Goal: Book appointment/travel/reservation

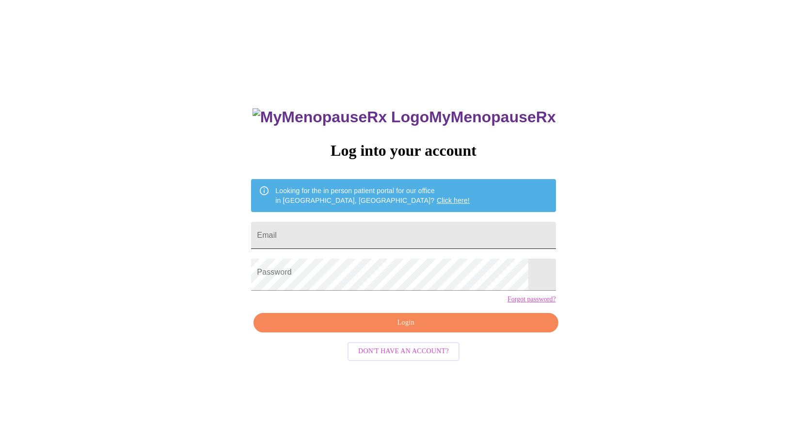
click at [318, 238] on input "Email" at bounding box center [403, 235] width 305 height 27
type input "[DOMAIN_NAME][EMAIL_ADDRESS][DOMAIN_NAME]"
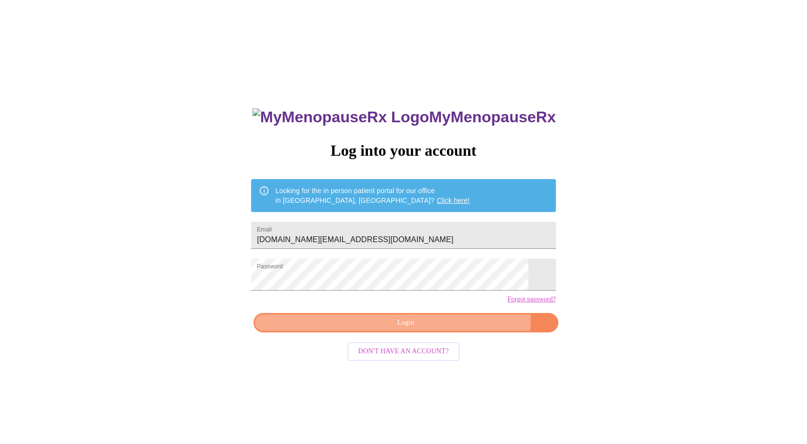
click at [388, 329] on span "Login" at bounding box center [406, 323] width 282 height 12
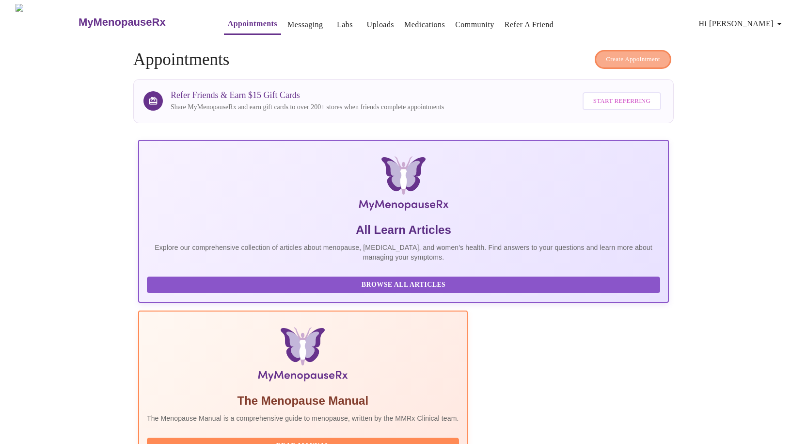
click at [610, 62] on span "Create Appointment" at bounding box center [633, 59] width 54 height 11
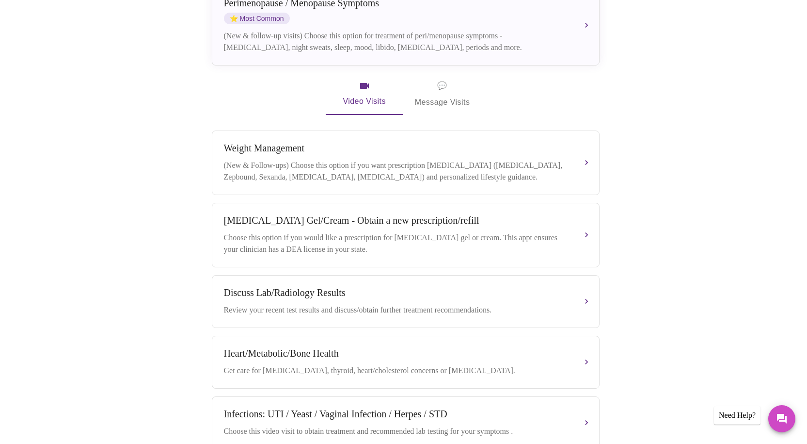
scroll to position [48, 0]
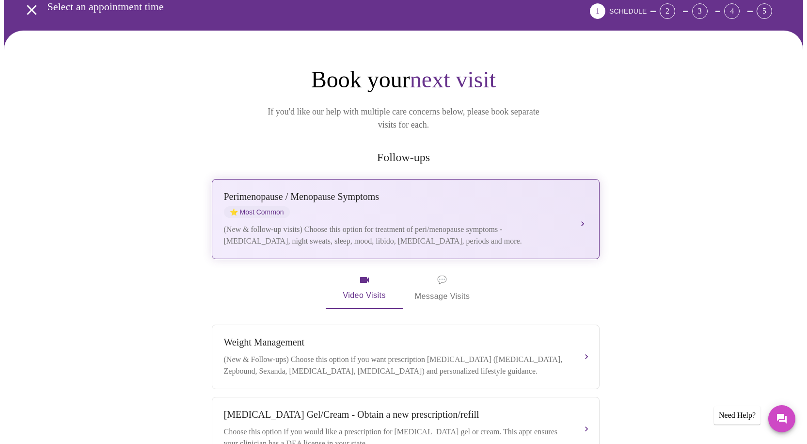
click at [582, 208] on button "[MEDICAL_DATA] / Menopause Symptoms ⭐ Most Common (New & follow-up visits) Choo…" at bounding box center [406, 219] width 388 height 80
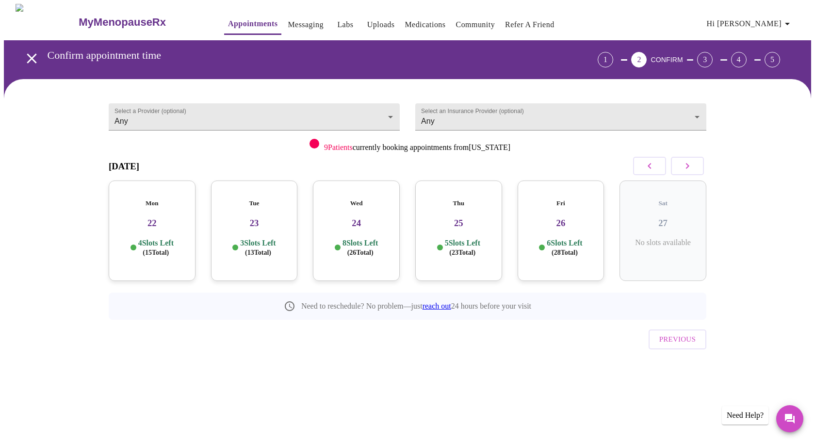
click at [281, 228] on h3 "23" at bounding box center [254, 223] width 71 height 11
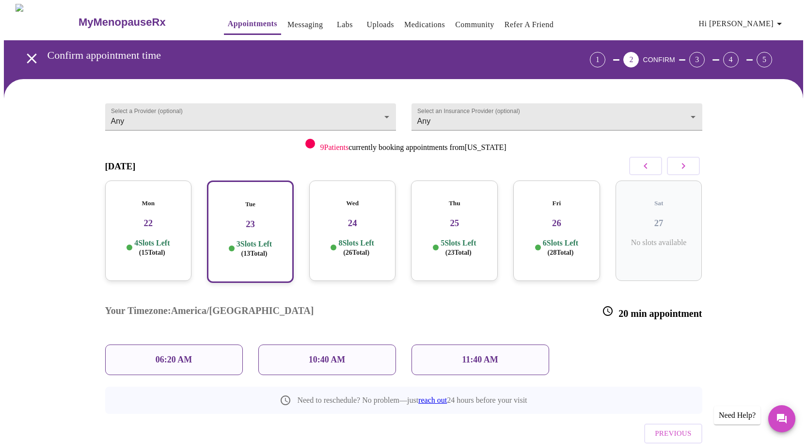
click at [486, 354] on p "11:40 AM" at bounding box center [480, 359] width 36 height 10
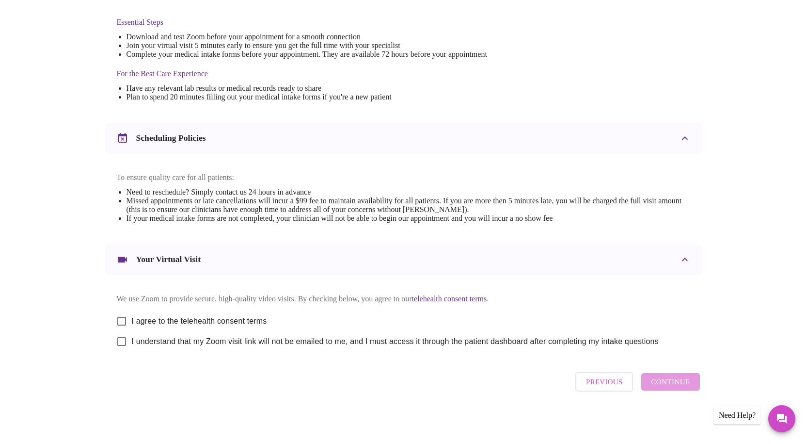
scroll to position [473, 0]
click at [125, 311] on input "I agree to the telehealth consent terms" at bounding box center [122, 321] width 20 height 20
checkbox input "true"
click at [125, 331] on input "I understand that my Zoom visit link will not be emailed to me, and I must acce…" at bounding box center [122, 341] width 20 height 20
checkbox input "true"
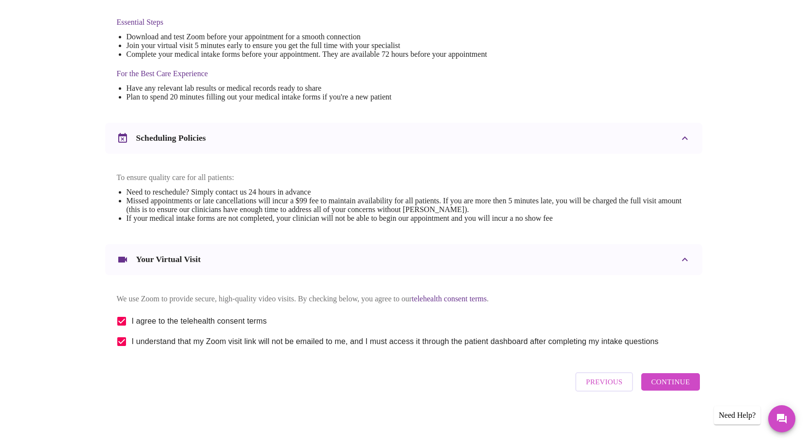
click at [671, 378] on span "Continue" at bounding box center [670, 381] width 39 height 13
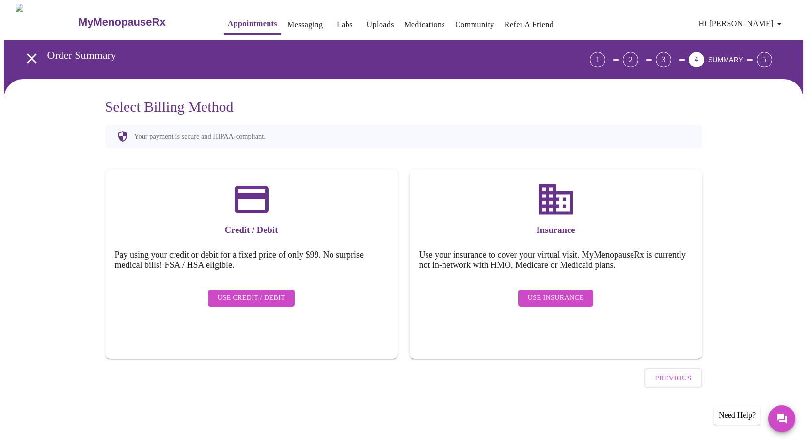
scroll to position [0, 0]
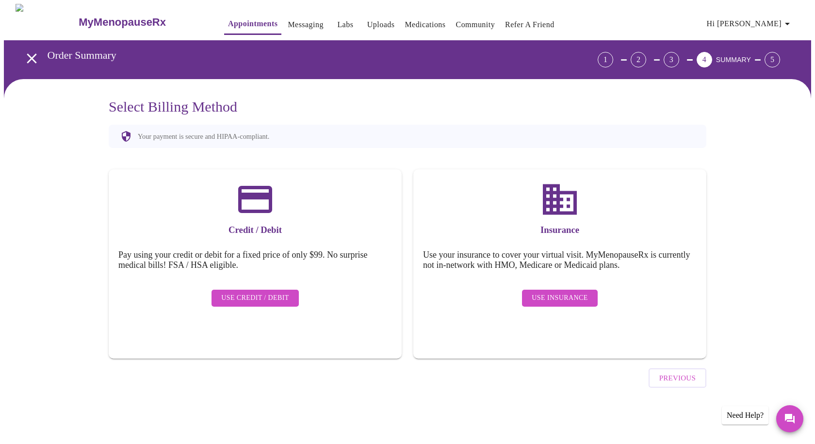
click at [283, 304] on span "Use Credit / Debit" at bounding box center [255, 298] width 68 height 12
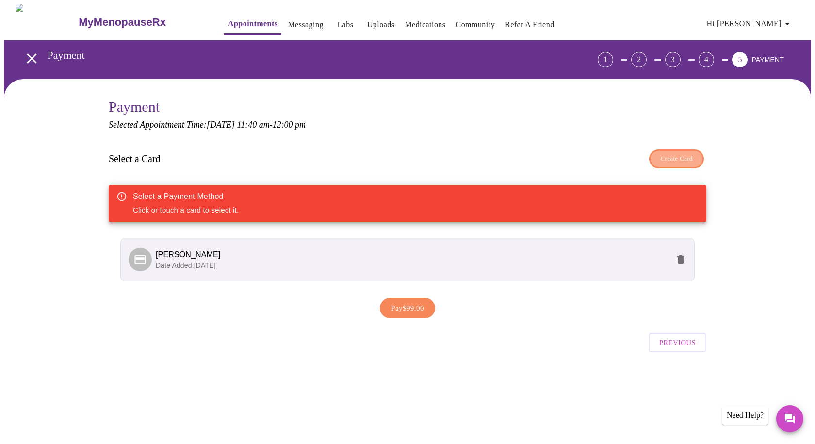
click at [671, 164] on span "Create Card" at bounding box center [676, 158] width 32 height 11
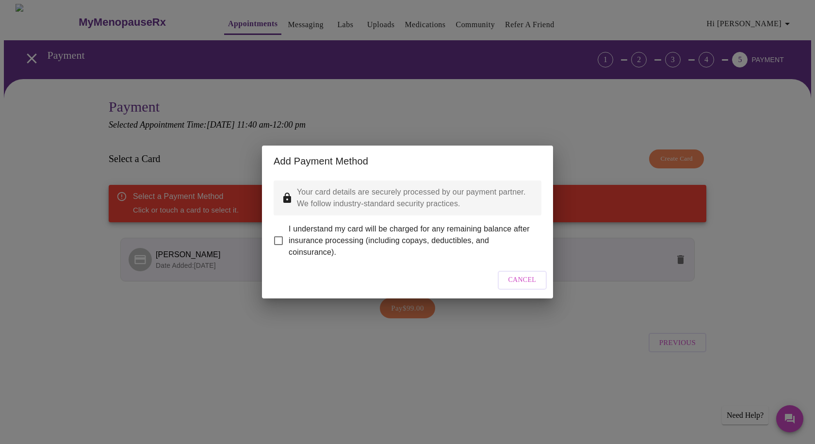
click at [285, 249] on input "I understand my card will be charged for any remaining balance after insurance …" at bounding box center [278, 240] width 20 height 20
checkbox input "true"
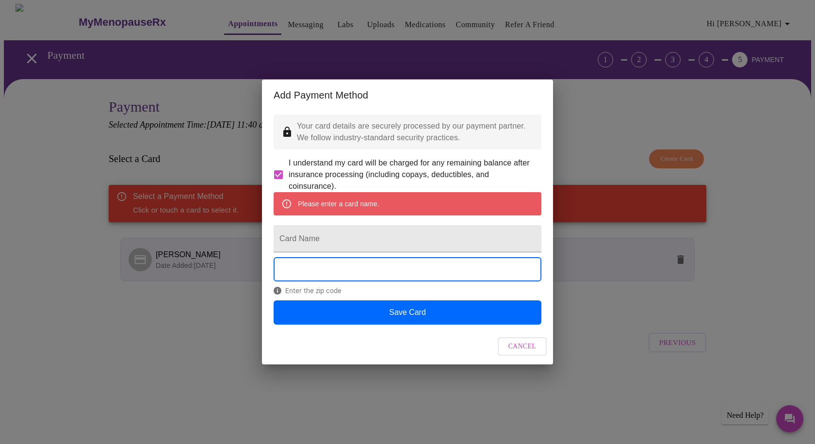
click at [354, 300] on div "Enter the zip code" at bounding box center [408, 278] width 268 height 43
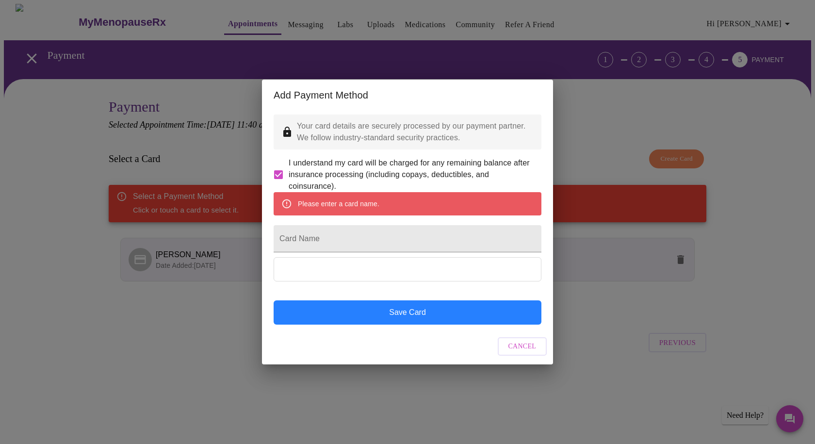
click at [417, 324] on button "Save Card" at bounding box center [408, 312] width 268 height 24
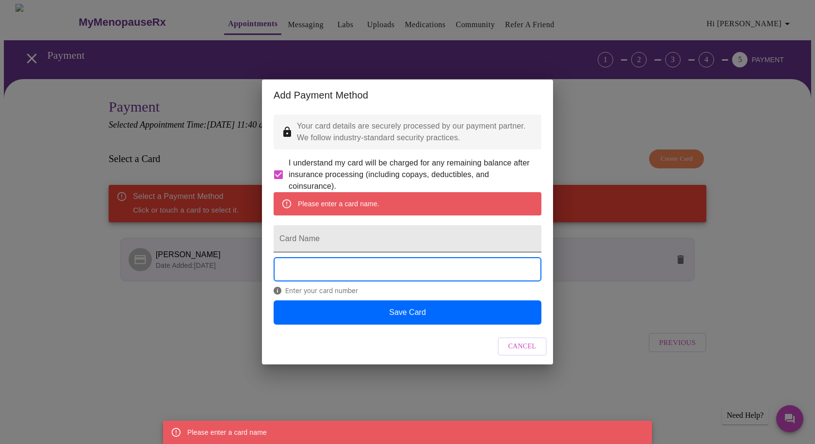
click at [331, 252] on input "Card Name" at bounding box center [408, 238] width 268 height 27
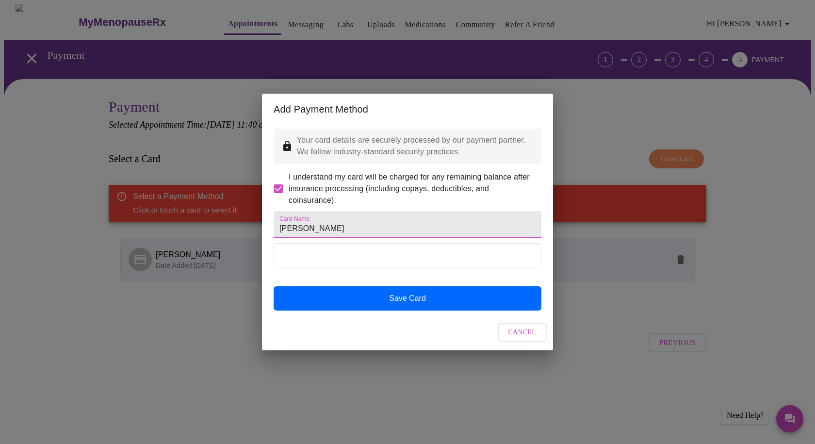
type input "[PERSON_NAME]"
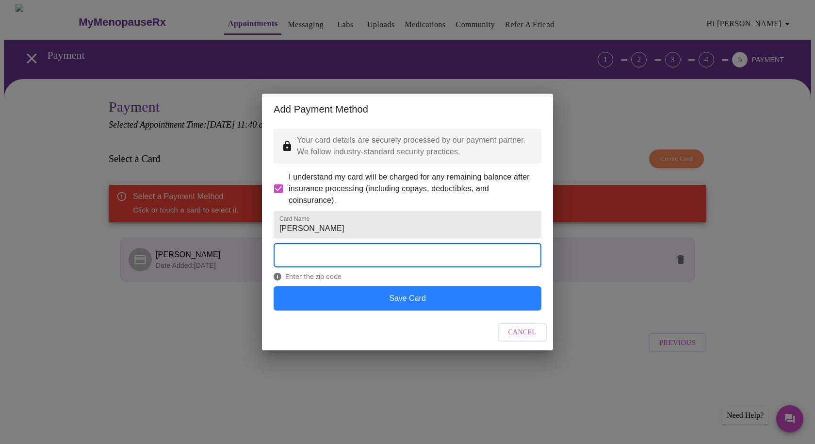
click at [388, 310] on button "Save Card" at bounding box center [408, 298] width 268 height 24
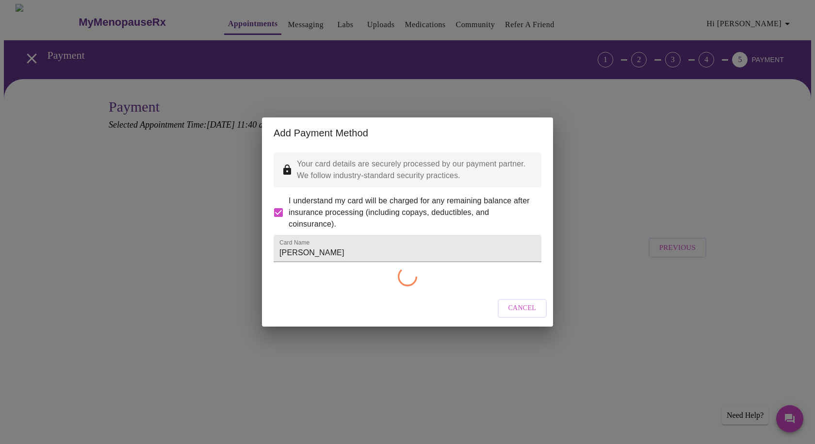
checkbox input "false"
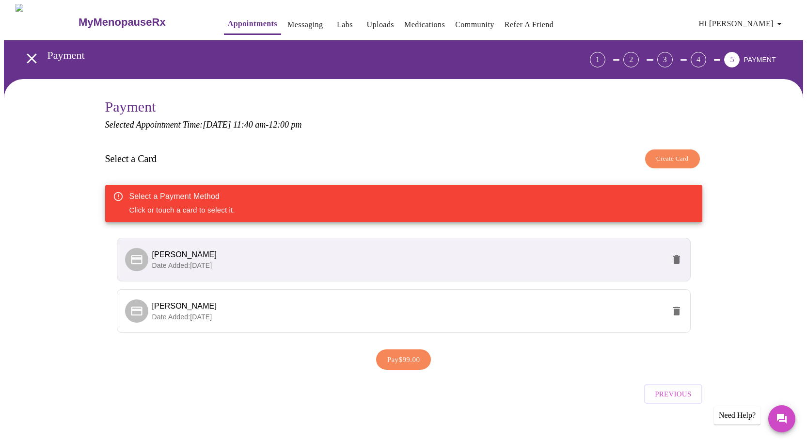
click at [674, 264] on icon "delete" at bounding box center [677, 259] width 7 height 9
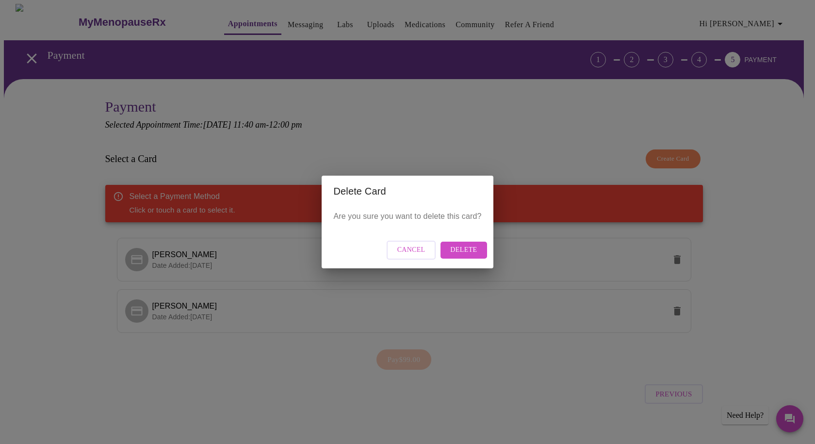
click at [477, 250] on span "Delete" at bounding box center [463, 250] width 27 height 12
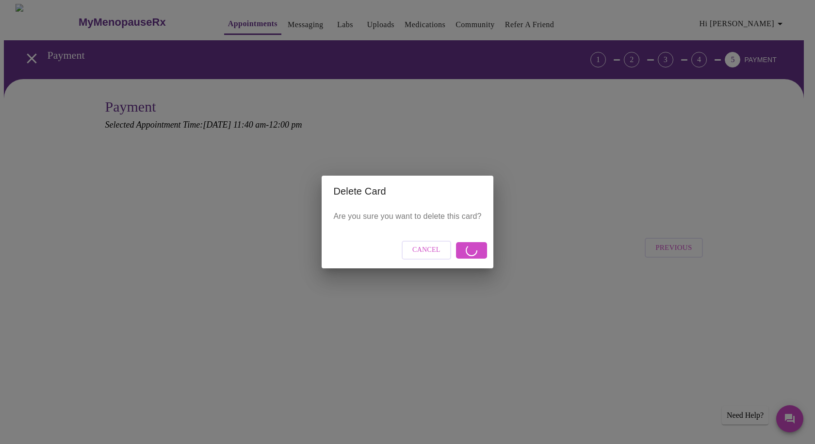
click at [231, 303] on div "Delete Card Are you sure you want to delete this card? Cancel" at bounding box center [407, 222] width 815 height 444
click at [432, 259] on button "Cancel" at bounding box center [426, 250] width 49 height 19
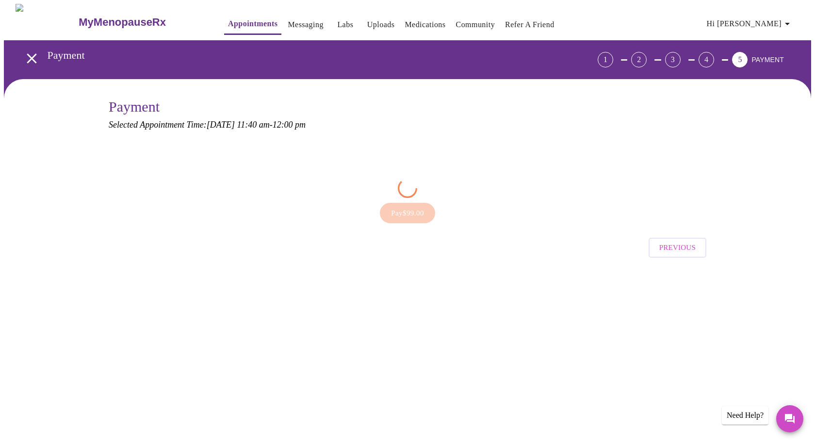
click at [258, 221] on div "Pay $99.00" at bounding box center [407, 213] width 597 height 30
click at [659, 254] on span "Previous" at bounding box center [677, 247] width 36 height 13
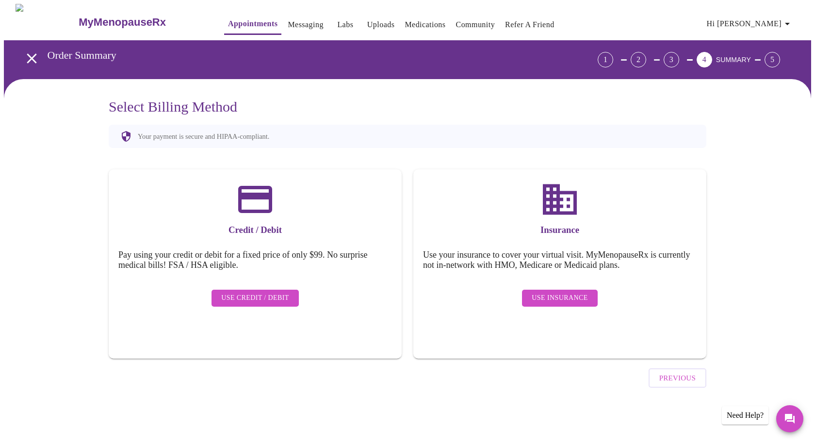
click at [281, 302] on span "Use Credit / Debit" at bounding box center [255, 298] width 68 height 12
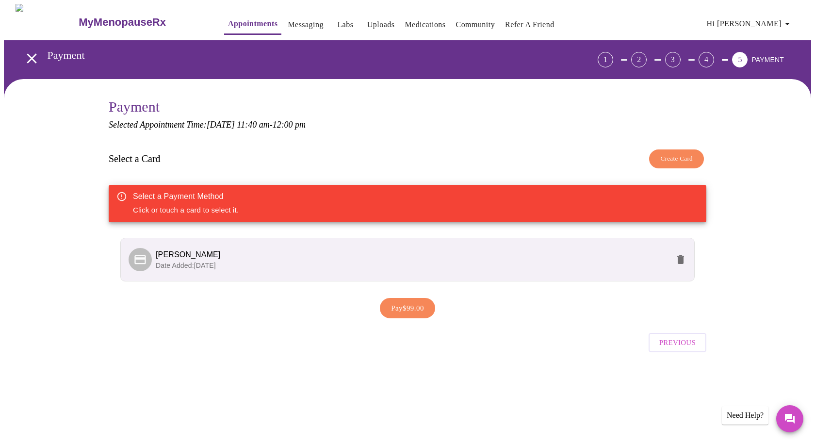
click at [221, 258] on span "[PERSON_NAME]" at bounding box center [188, 254] width 65 height 8
click at [188, 258] on span "[PERSON_NAME]" at bounding box center [188, 254] width 65 height 8
click at [332, 222] on div "Select a Payment Method Click or touch a card to select it." at bounding box center [407, 203] width 597 height 37
click at [266, 260] on span "[PERSON_NAME]" at bounding box center [412, 255] width 513 height 12
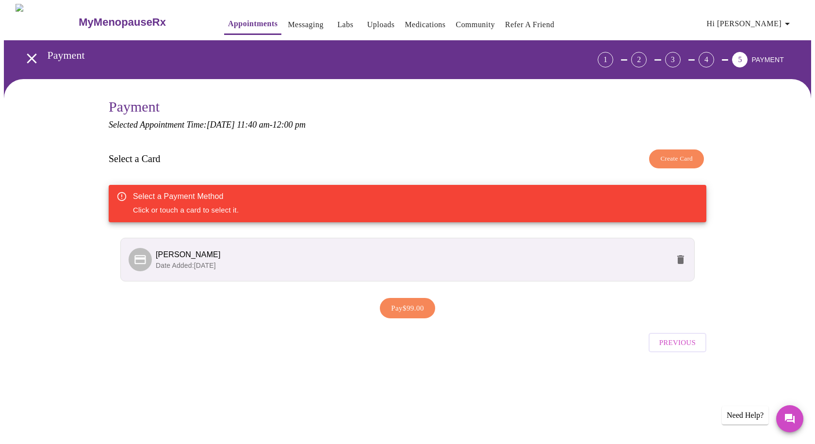
click at [391, 314] on span "Pay $99.00" at bounding box center [407, 308] width 33 height 13
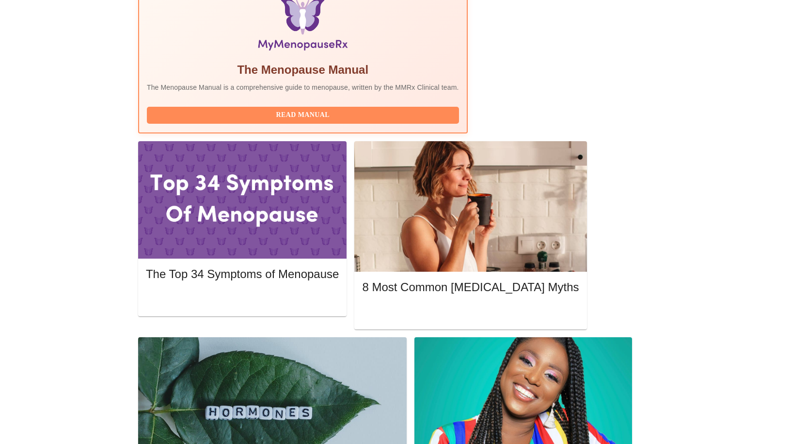
scroll to position [339, 0]
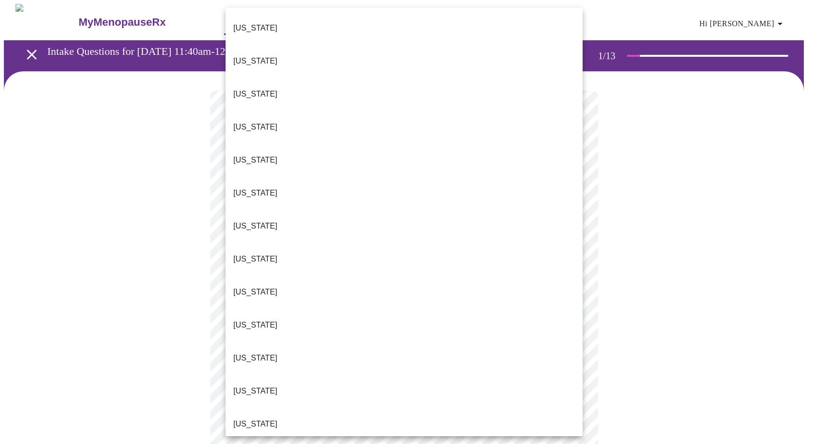
click at [274, 85] on li "[US_STATE]" at bounding box center [404, 94] width 357 height 33
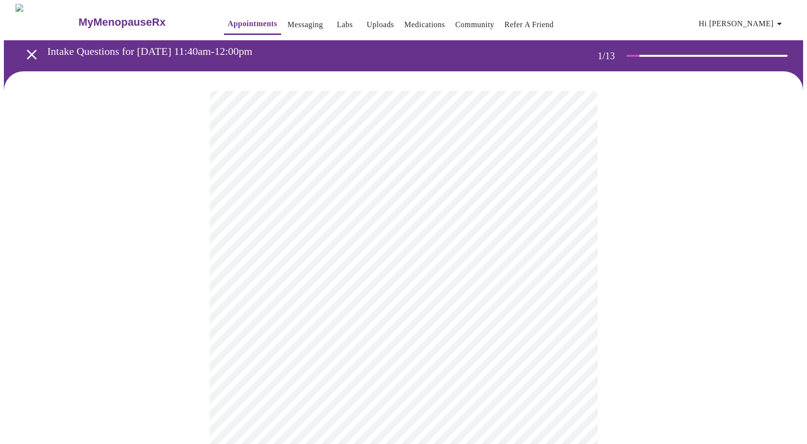
scroll to position [48, 0]
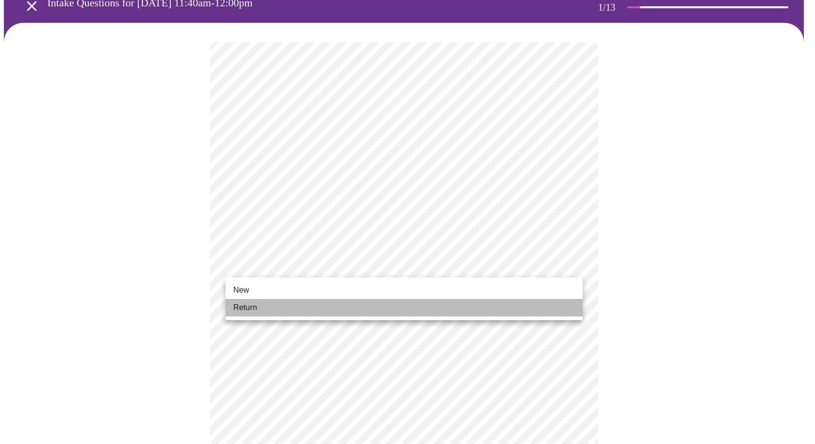
click at [323, 303] on li "Return" at bounding box center [404, 307] width 357 height 17
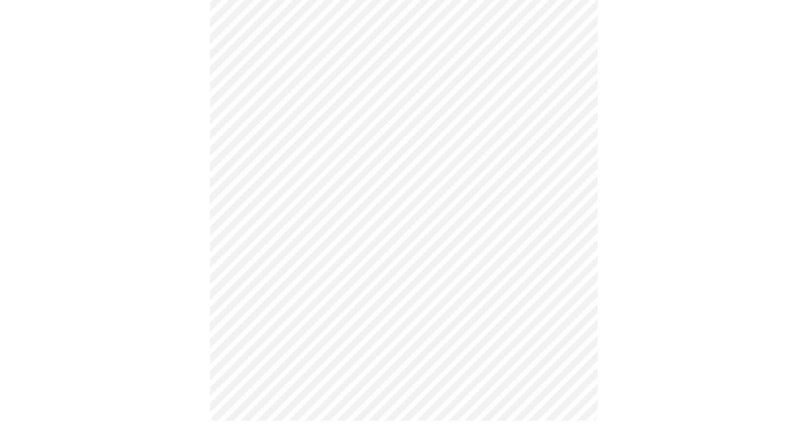
scroll to position [0, 0]
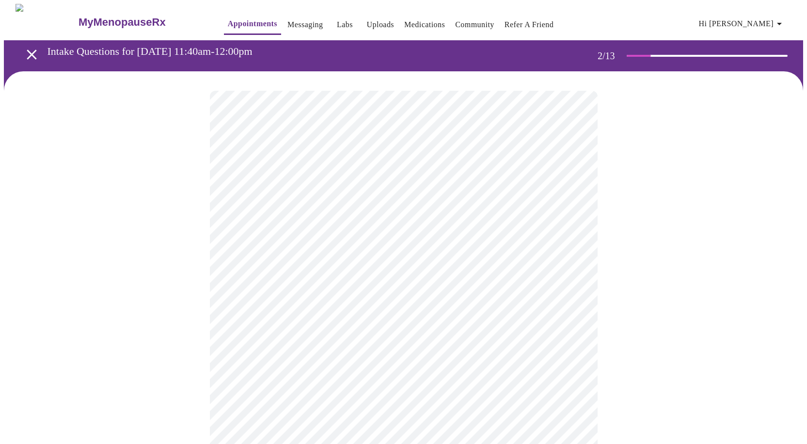
click at [366, 217] on body "MyMenopauseRx Appointments Messaging Labs Uploads Medications Community Refer a…" at bounding box center [404, 314] width 800 height 620
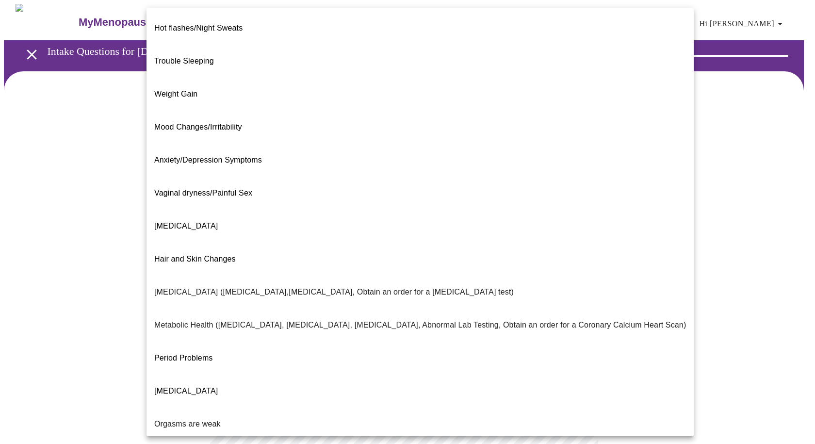
click at [197, 385] on p "[MEDICAL_DATA]" at bounding box center [186, 391] width 64 height 12
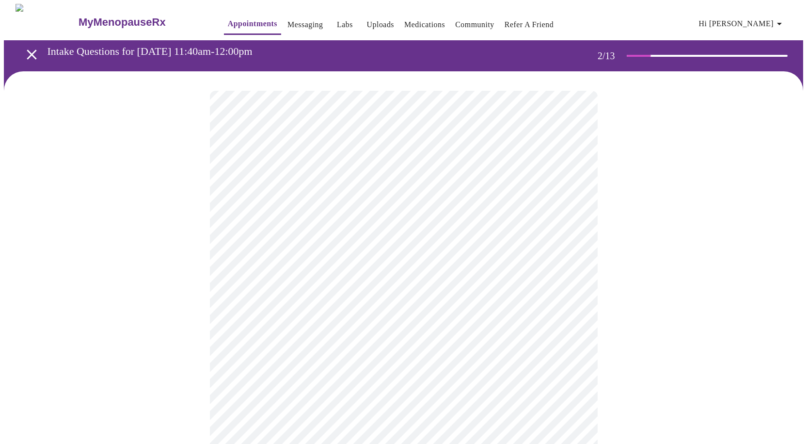
click at [301, 322] on body "MyMenopauseRx Appointments Messaging Labs Uploads Medications Community Refer a…" at bounding box center [404, 310] width 800 height 613
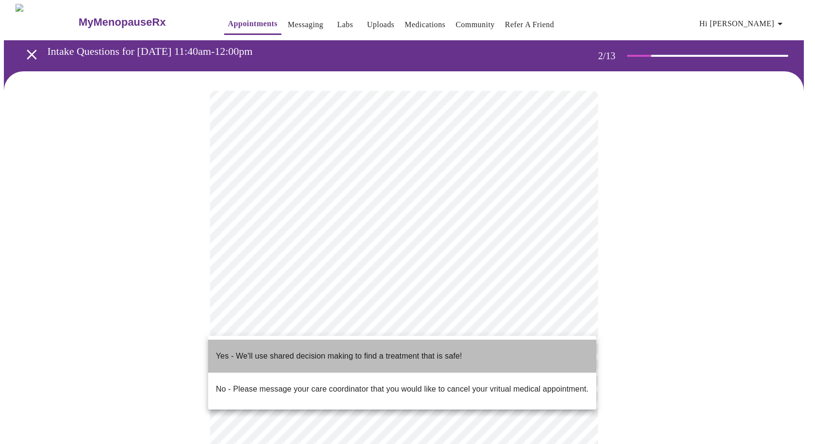
click at [298, 350] on p "Yes - We'll use shared decision making to find a treatment that is safe!" at bounding box center [339, 356] width 246 height 12
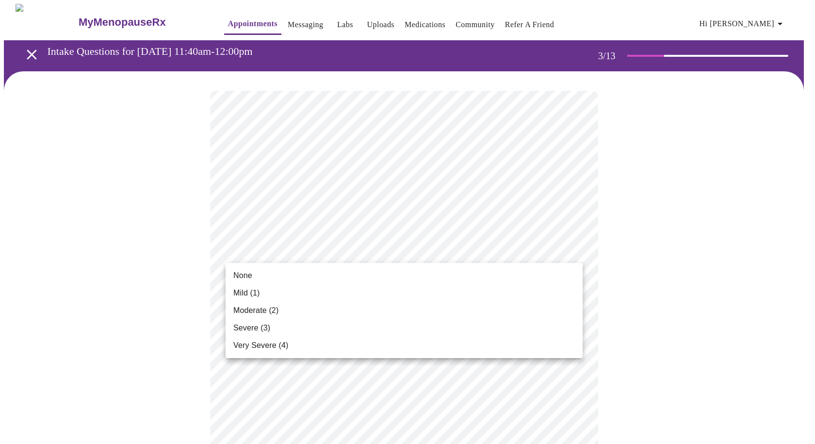
click at [256, 289] on span "Mild (1)" at bounding box center [246, 293] width 27 height 12
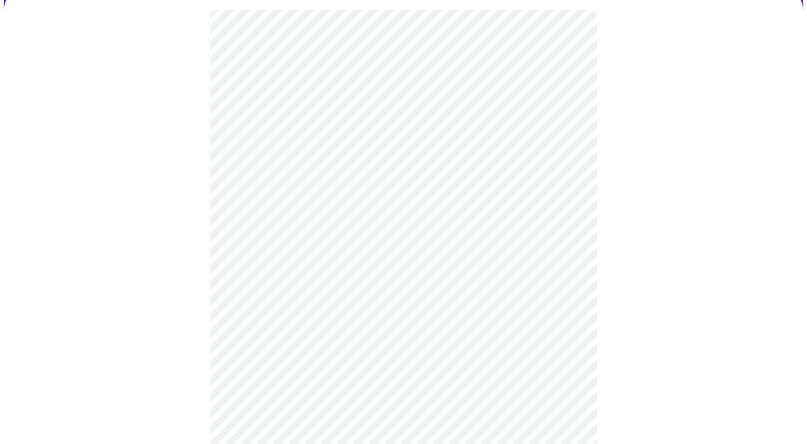
scroll to position [97, 0]
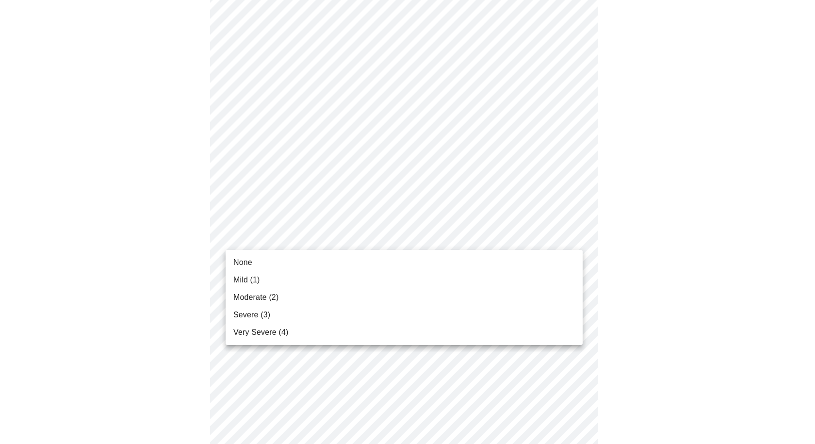
click at [279, 277] on li "Mild (1)" at bounding box center [404, 279] width 357 height 17
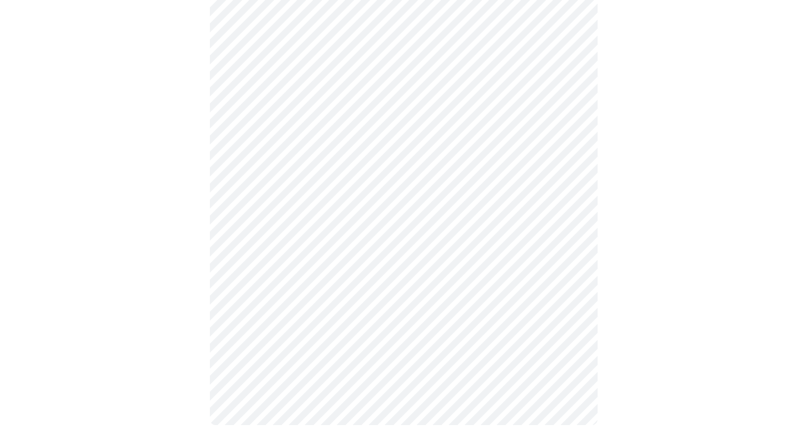
scroll to position [0, 0]
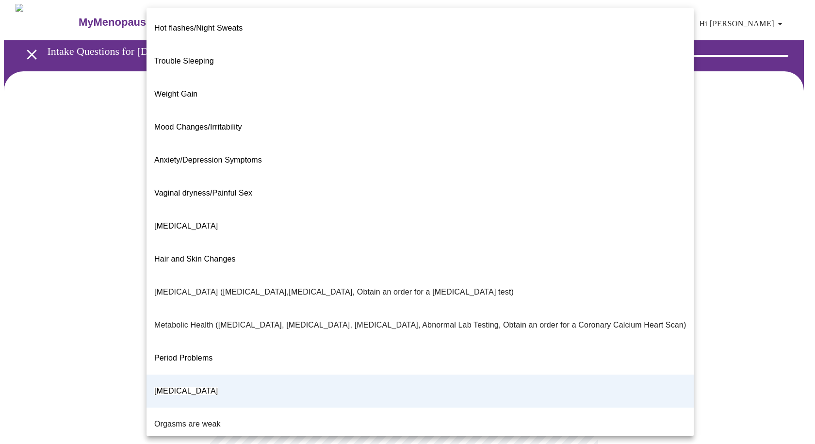
click at [351, 215] on body "MyMenopauseRx Appointments Messaging Labs Uploads Medications Community Refer a…" at bounding box center [407, 296] width 807 height 585
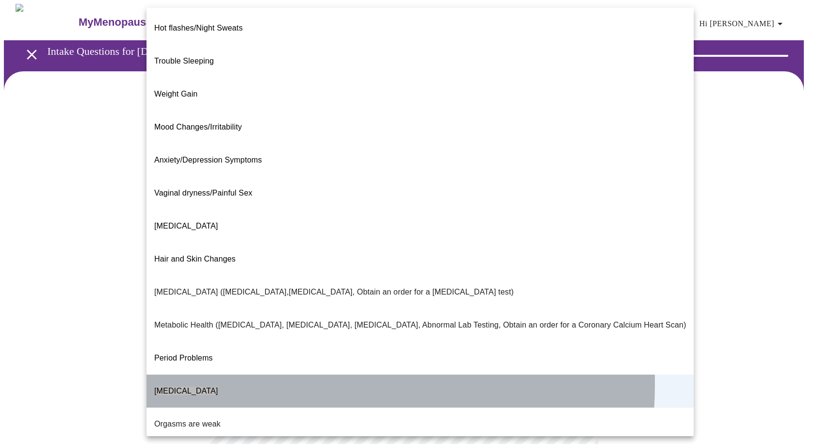
click at [257, 374] on li "[MEDICAL_DATA]" at bounding box center [419, 390] width 547 height 33
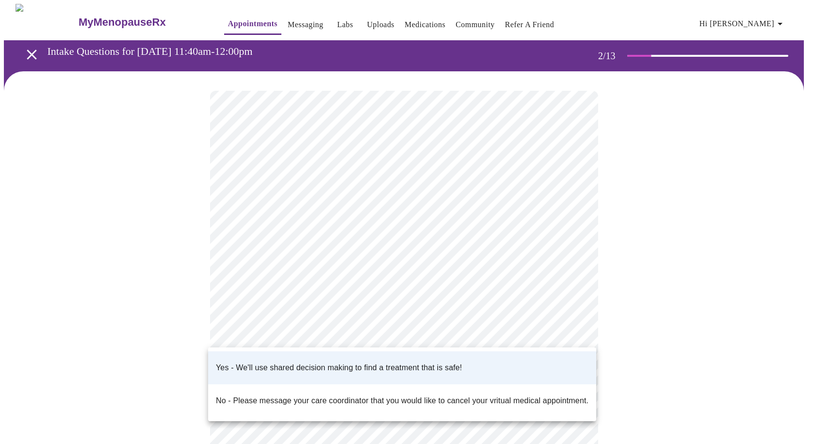
click at [518, 325] on body "MyMenopauseRx Appointments Messaging Labs Uploads Medications Community Refer a…" at bounding box center [407, 296] width 807 height 585
click at [494, 359] on li "Yes - We'll use shared decision making to find a treatment that is safe!" at bounding box center [402, 367] width 388 height 33
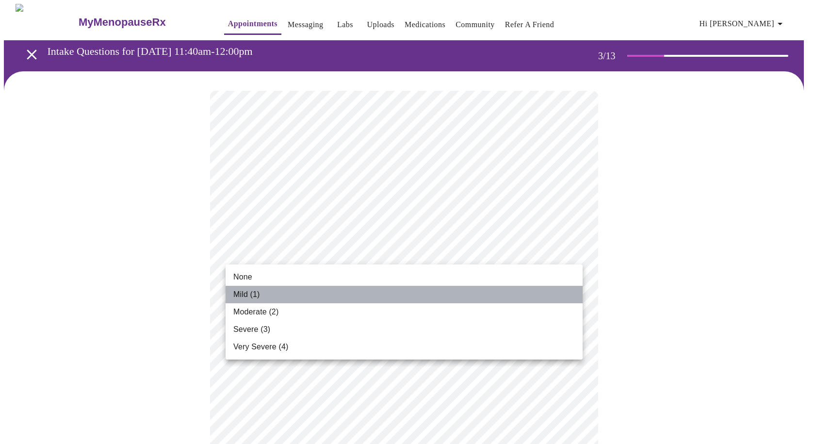
click at [547, 292] on li "Mild (1)" at bounding box center [404, 294] width 357 height 17
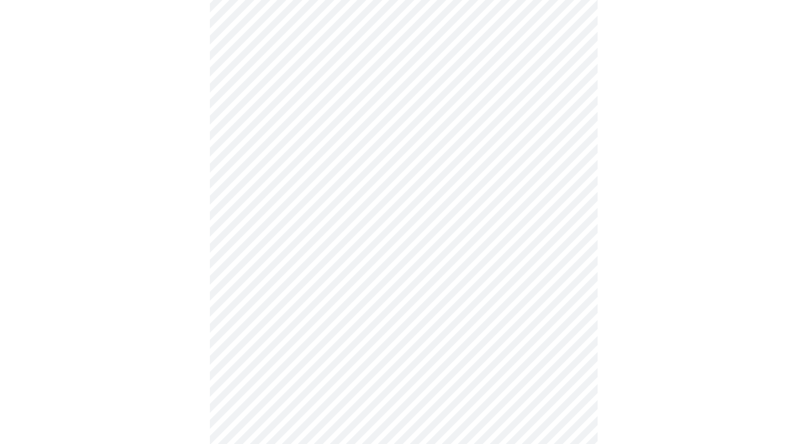
scroll to position [194, 0]
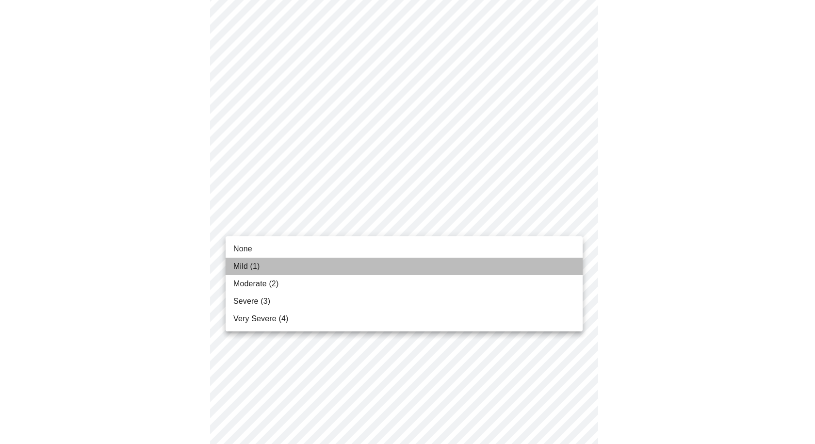
click at [516, 264] on li "Mild (1)" at bounding box center [404, 266] width 357 height 17
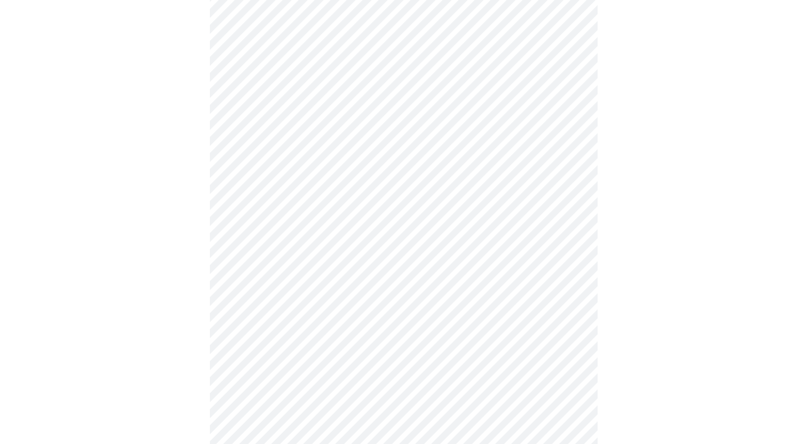
scroll to position [242, 0]
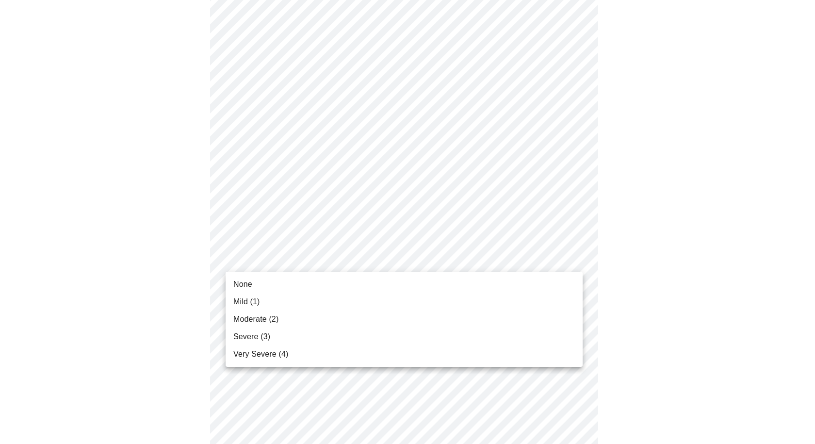
click at [544, 296] on li "Mild (1)" at bounding box center [404, 301] width 357 height 17
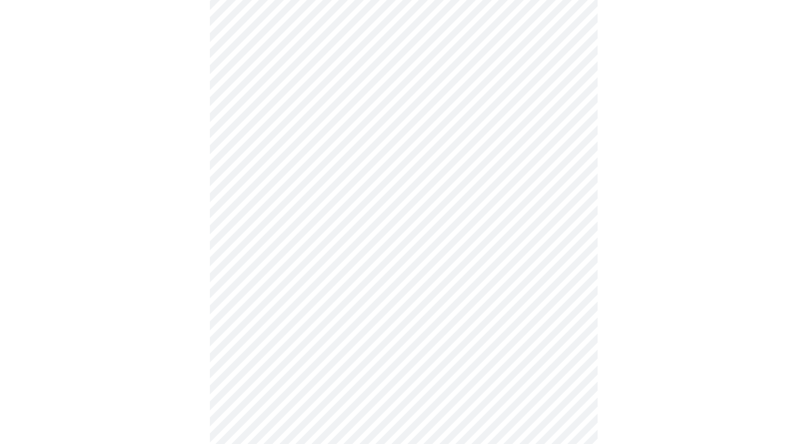
scroll to position [388, 0]
click at [528, 181] on body "MyMenopauseRx Appointments Messaging Labs Uploads Medications Community Refer a…" at bounding box center [404, 304] width 800 height 1376
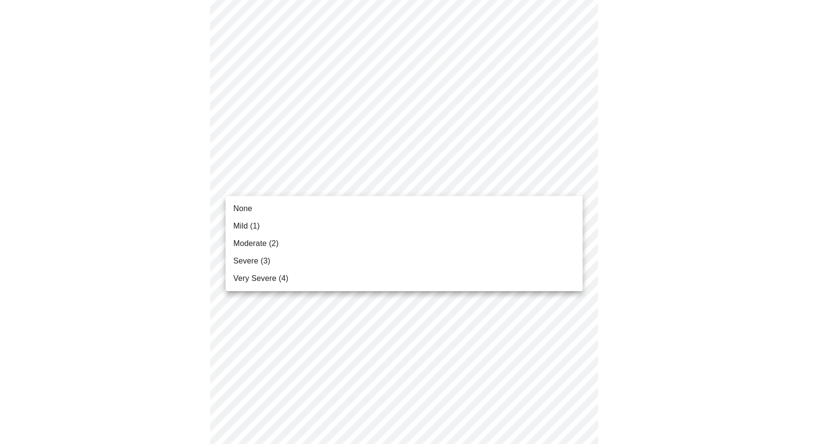
click at [520, 223] on li "Mild (1)" at bounding box center [404, 225] width 357 height 17
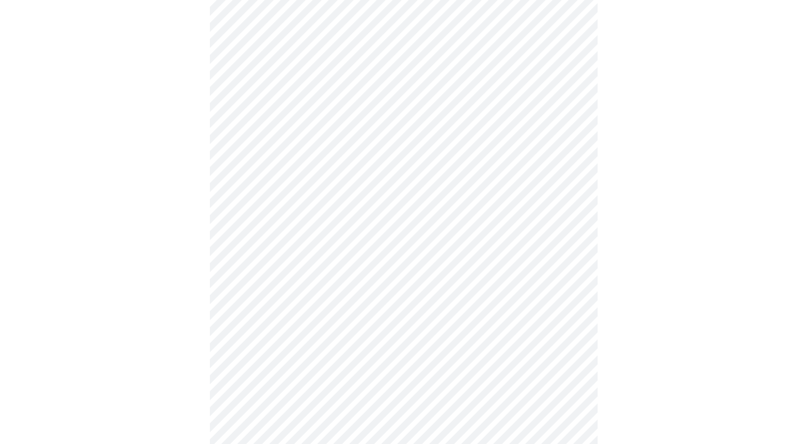
click at [512, 252] on body "MyMenopauseRx Appointments Messaging Labs Uploads Medications Community Refer a…" at bounding box center [404, 295] width 800 height 1359
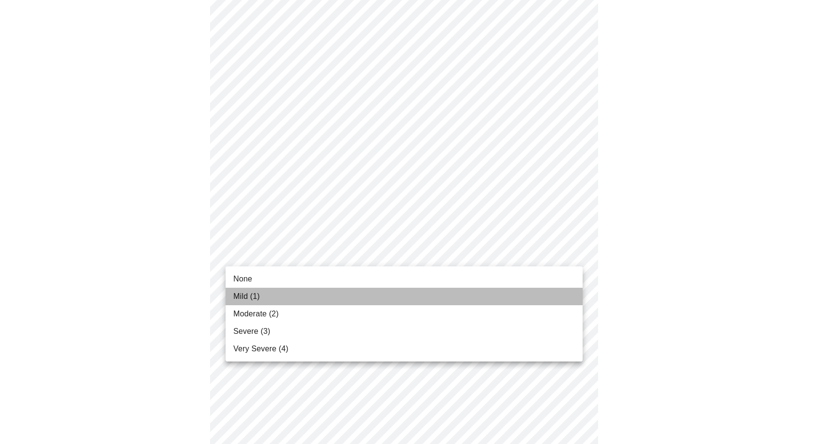
click at [507, 289] on li "Mild (1)" at bounding box center [404, 296] width 357 height 17
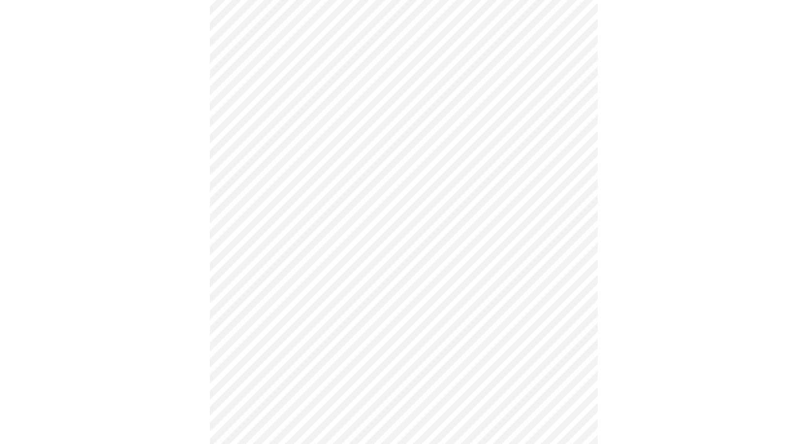
scroll to position [485, 0]
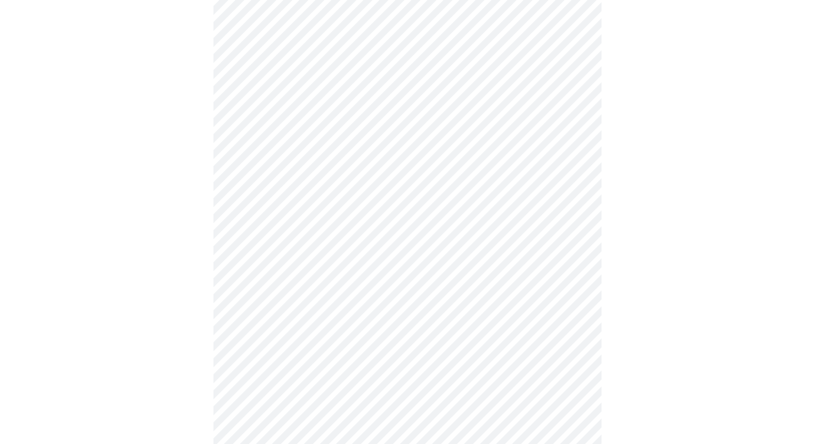
click at [527, 242] on body "MyMenopauseRx Appointments Messaging Labs Uploads Medications Community Refer a…" at bounding box center [407, 190] width 807 height 1342
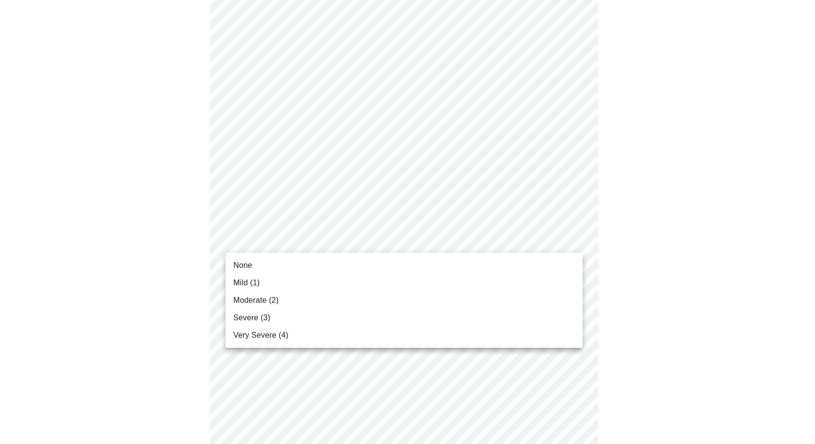
click at [519, 299] on li "Moderate (2)" at bounding box center [404, 299] width 357 height 17
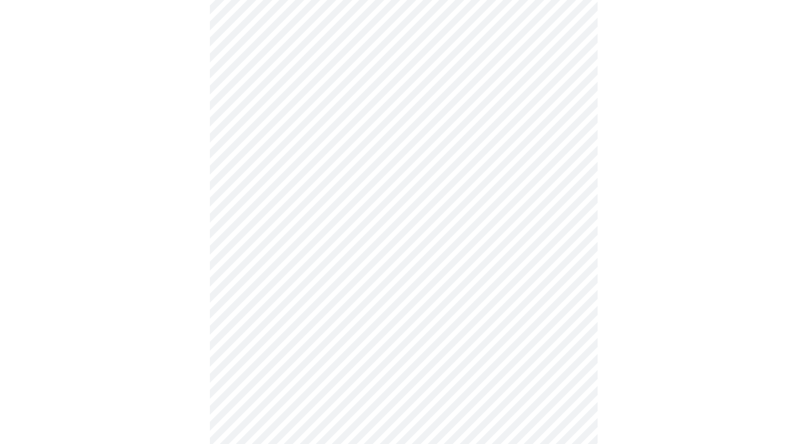
scroll to position [582, 0]
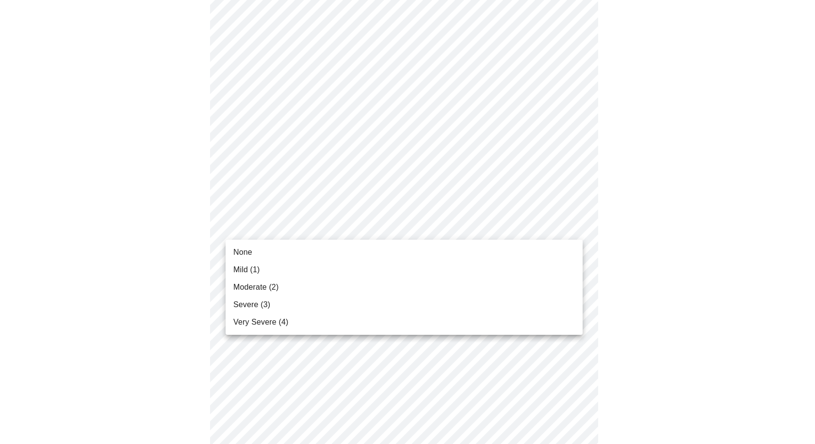
click at [522, 224] on body "MyMenopauseRx Appointments Messaging Labs Uploads Medications Community Refer a…" at bounding box center [407, 84] width 807 height 1325
click at [514, 287] on li "Moderate (2)" at bounding box center [404, 286] width 357 height 17
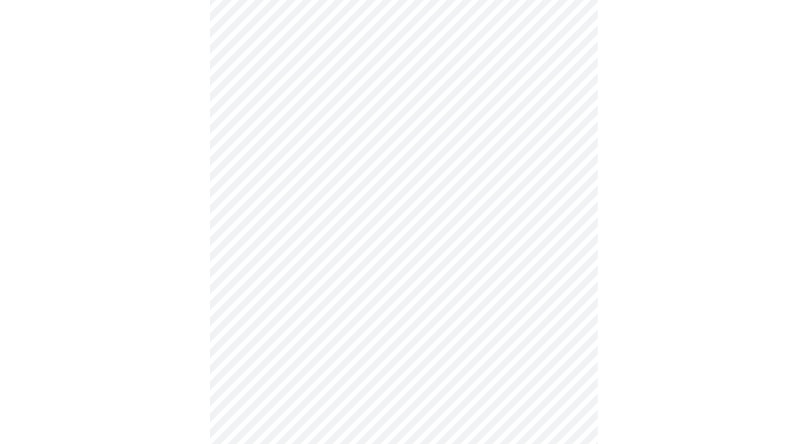
scroll to position [727, 0]
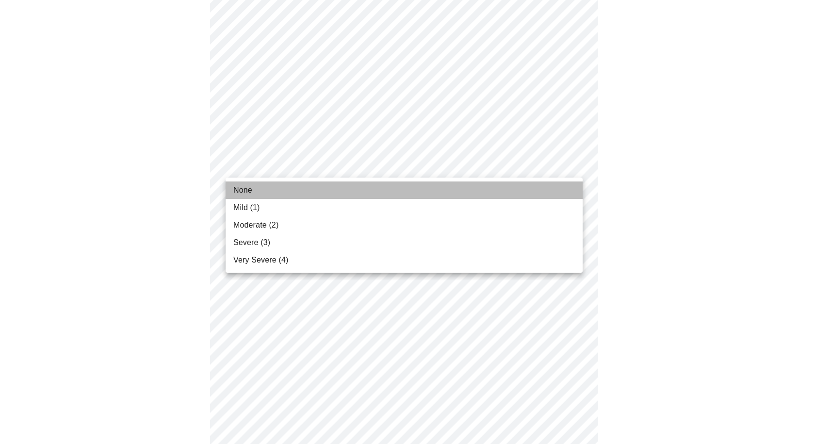
click at [540, 186] on li "None" at bounding box center [404, 189] width 357 height 17
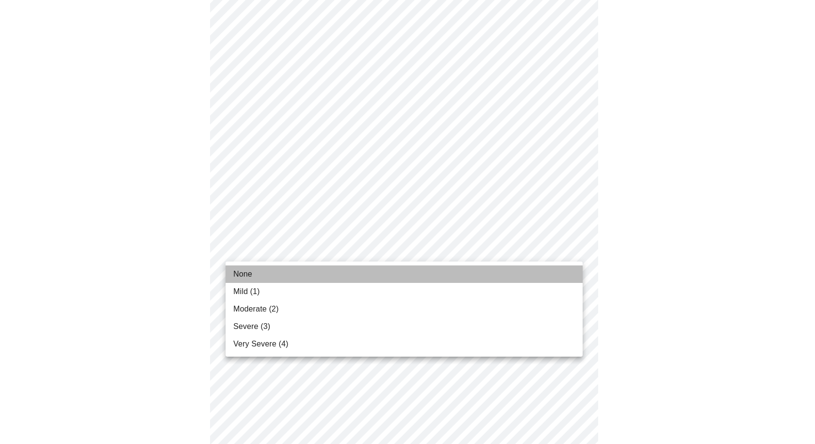
click at [488, 274] on li "None" at bounding box center [404, 273] width 357 height 17
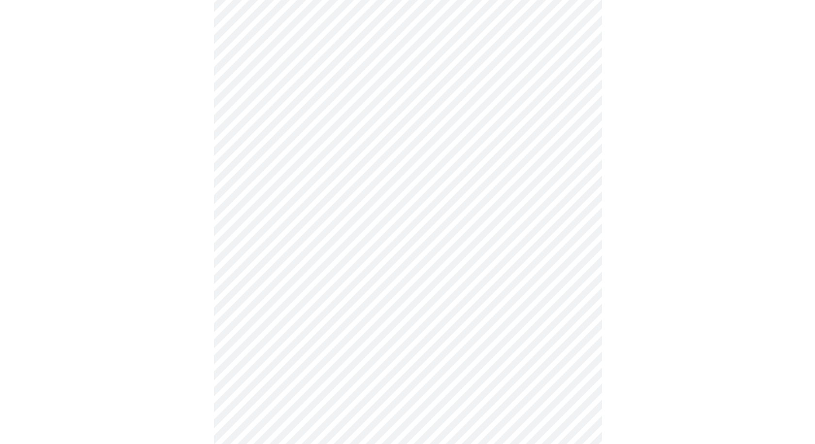
scroll to position [824, 0]
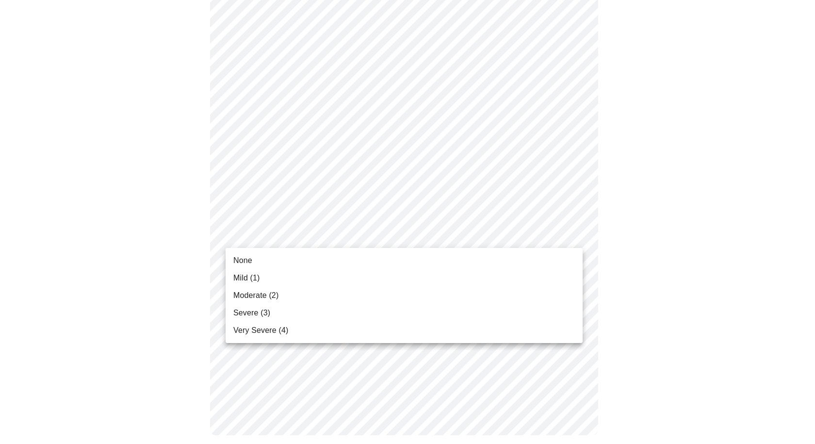
click at [498, 269] on li "Mild (1)" at bounding box center [404, 277] width 357 height 17
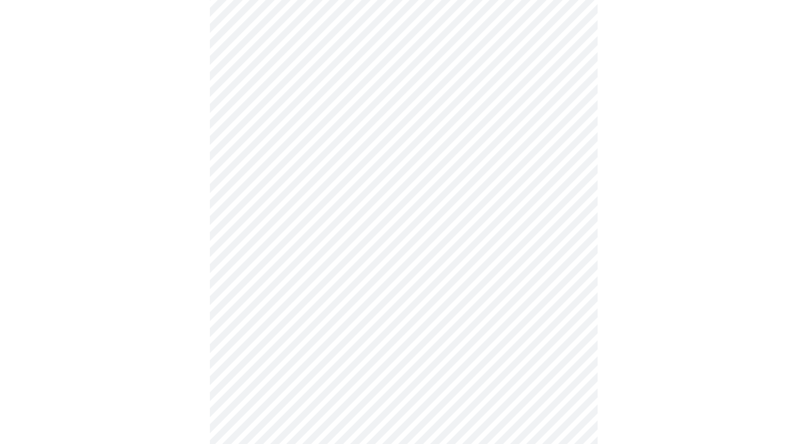
scroll to position [533, 0]
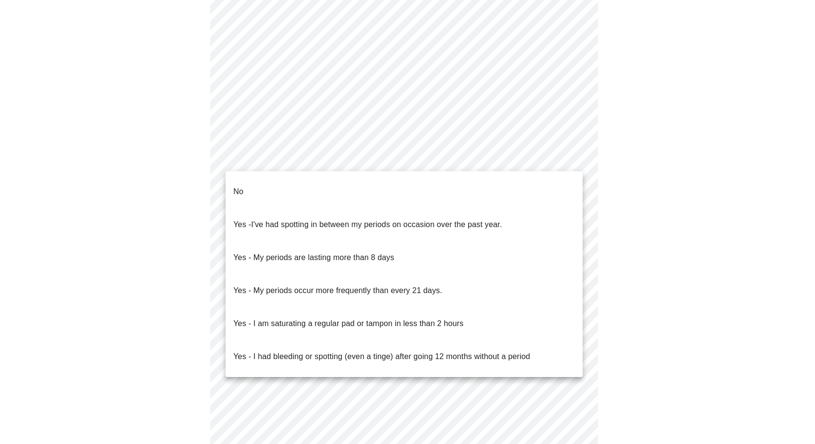
click at [569, 157] on body "MyMenopauseRx Appointments Messaging Labs Uploads Medications Community Refer a…" at bounding box center [407, 17] width 807 height 1095
click at [508, 351] on p "Yes - I had bleeding or spotting (even a tinge) after going 12 months without a…" at bounding box center [381, 357] width 297 height 12
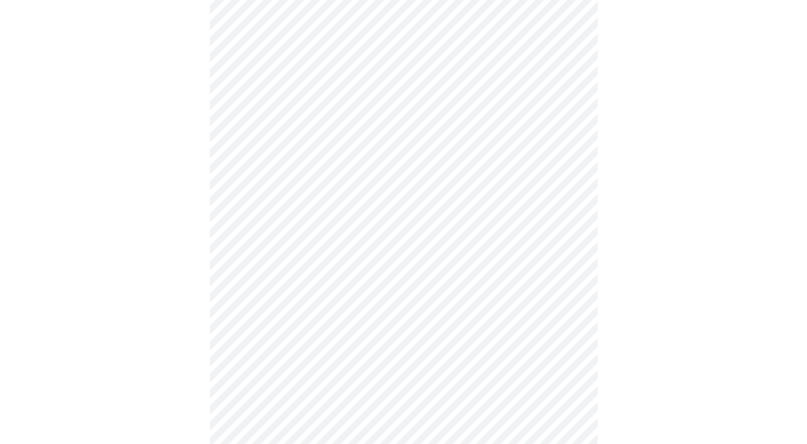
click at [568, 238] on body "MyMenopauseRx Appointments Messaging Labs Uploads Medications Community Refer a…" at bounding box center [404, 14] width 800 height 1089
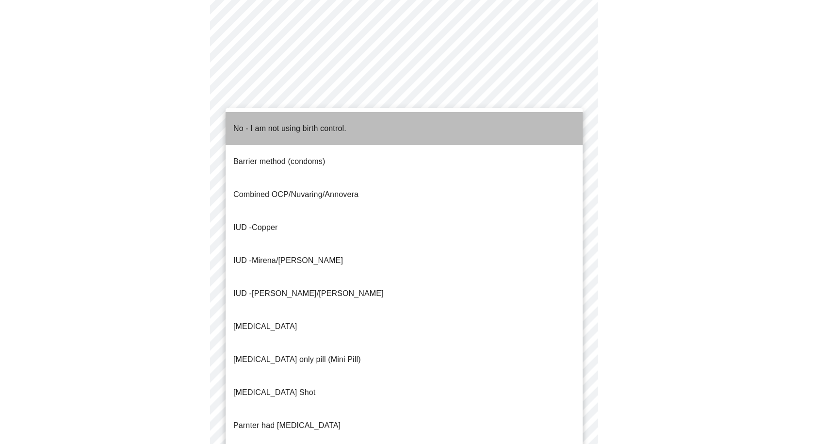
click at [429, 124] on li "No - I am not using birth control." at bounding box center [404, 128] width 357 height 33
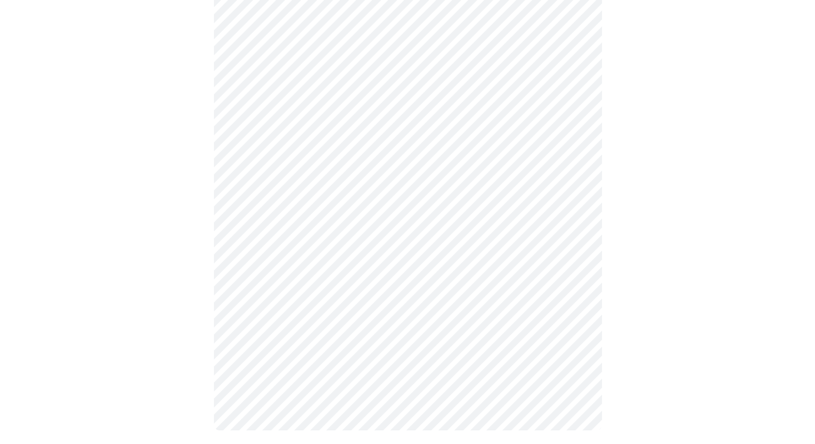
scroll to position [642, 0]
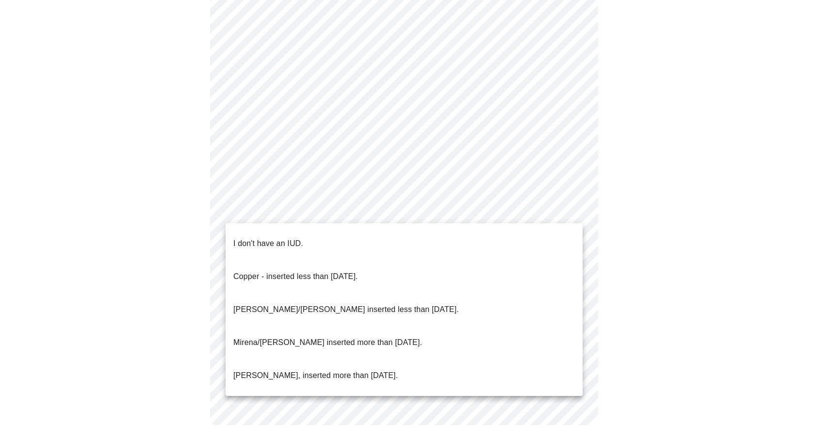
click at [293, 238] on p "I don't have an IUD." at bounding box center [268, 244] width 70 height 12
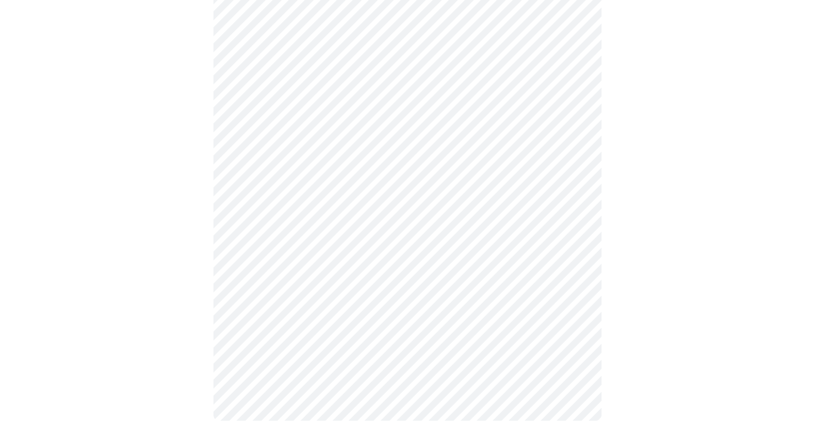
scroll to position [635, 0]
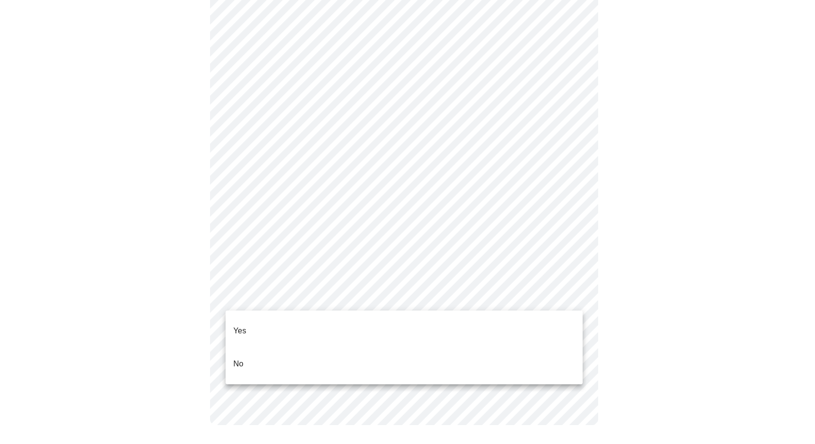
click at [432, 328] on li "Yes" at bounding box center [404, 330] width 357 height 33
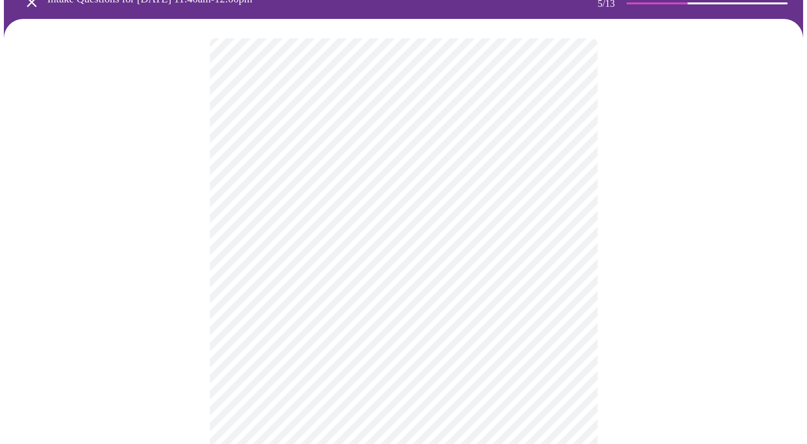
scroll to position [48, 0]
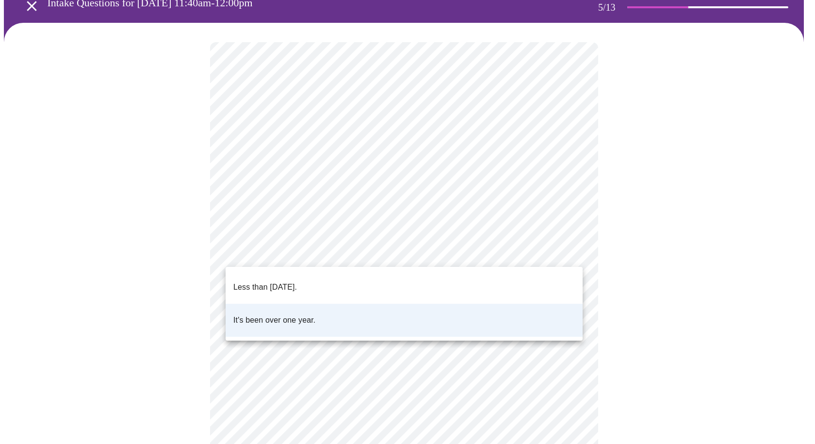
click at [563, 250] on body "MyMenopauseRx Appointments Messaging Labs Uploads Medications Community Refer a…" at bounding box center [407, 348] width 807 height 786
click at [317, 314] on li "It's been over one year." at bounding box center [404, 320] width 357 height 33
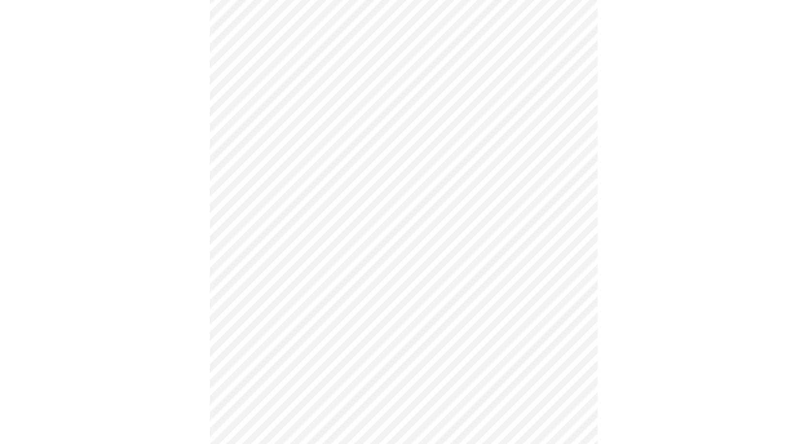
scroll to position [145, 0]
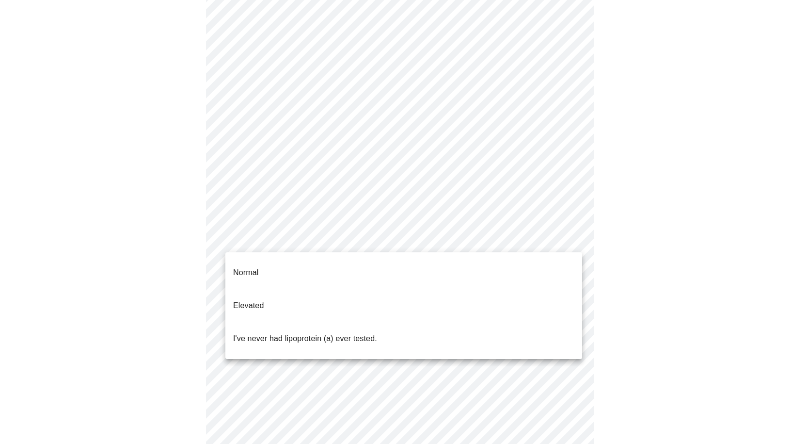
click at [563, 239] on body "MyMenopauseRx Appointments Messaging Labs Uploads Medications Community Refer a…" at bounding box center [404, 251] width 800 height 786
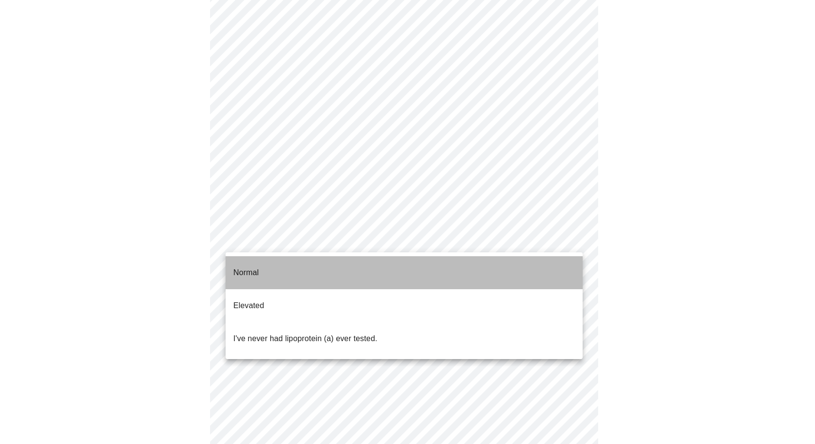
click at [493, 271] on li "Normal" at bounding box center [404, 272] width 357 height 33
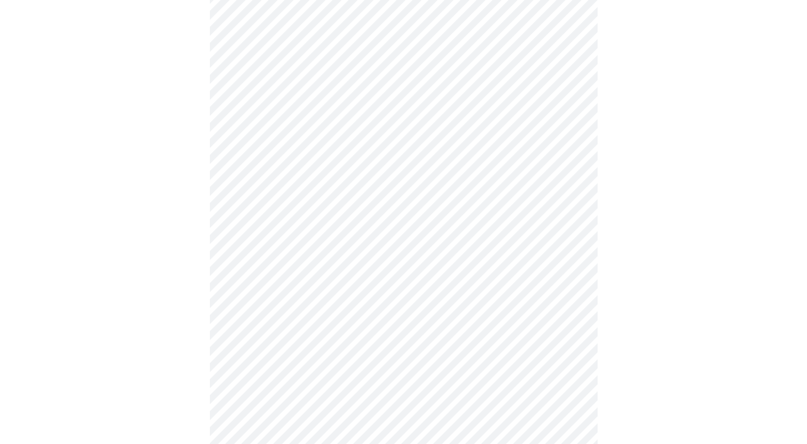
scroll to position [242, 0]
click at [686, 251] on div at bounding box center [404, 184] width 800 height 711
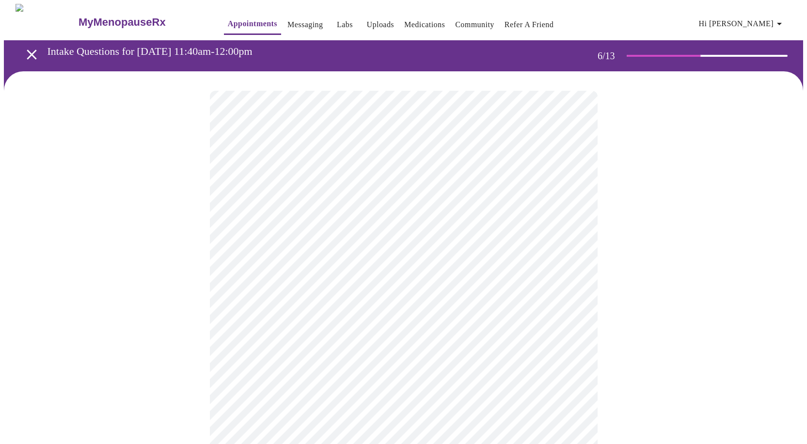
click at [650, 236] on div at bounding box center [404, 320] width 800 height 498
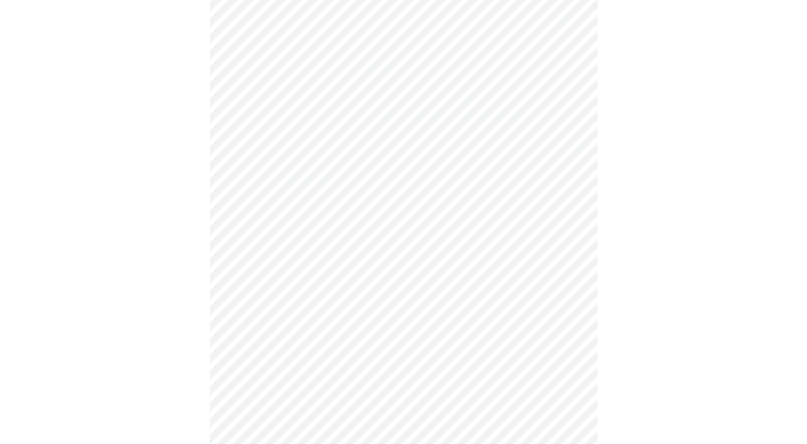
scroll to position [3152, 0]
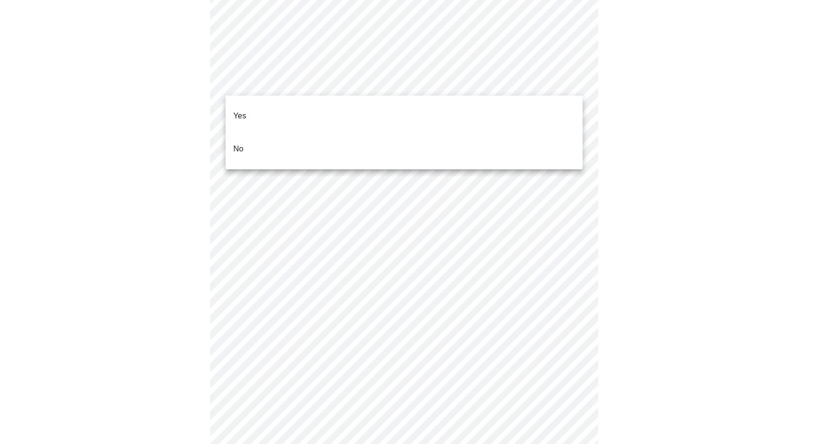
click at [523, 139] on li "No" at bounding box center [404, 148] width 357 height 33
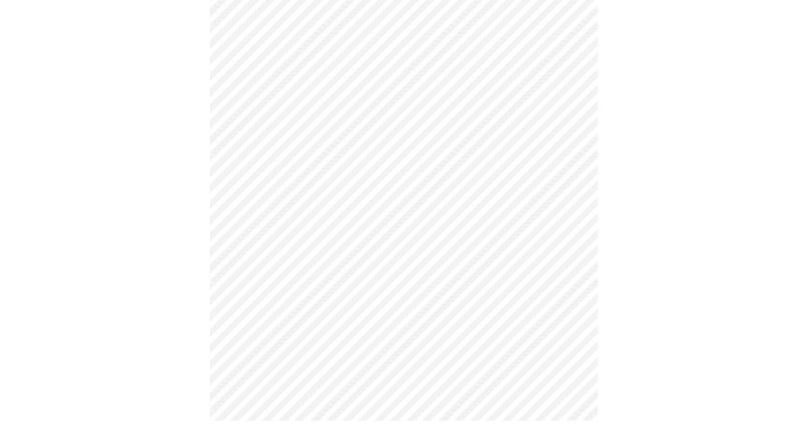
scroll to position [3183, 0]
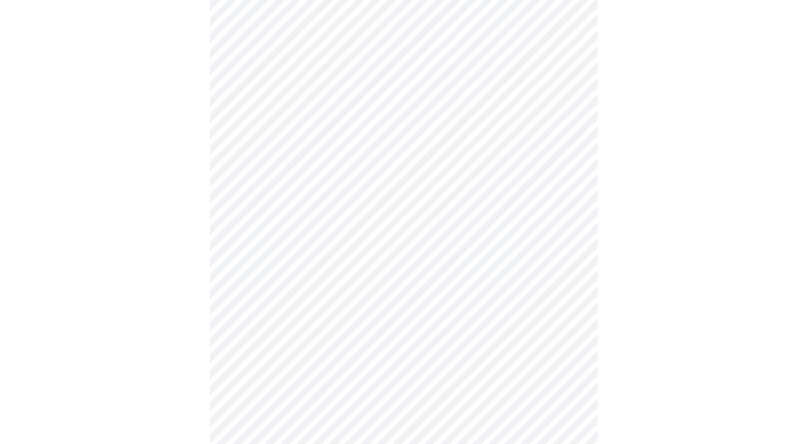
scroll to position [970, 0]
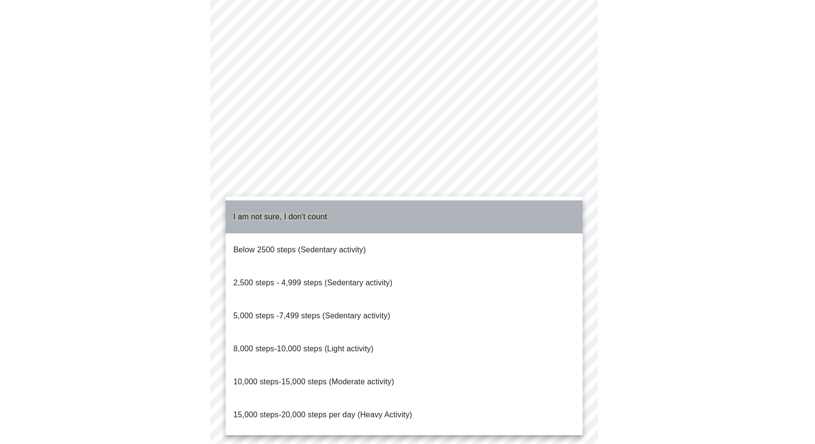
click at [480, 209] on li "I am not sure, I don't count" at bounding box center [404, 216] width 357 height 33
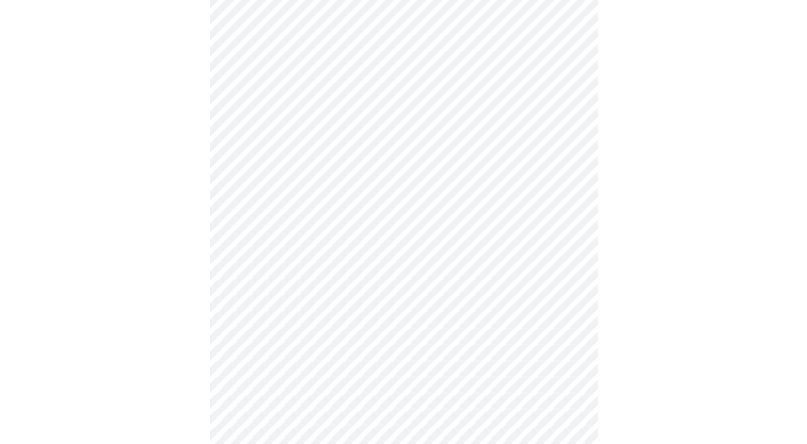
scroll to position [462, 0]
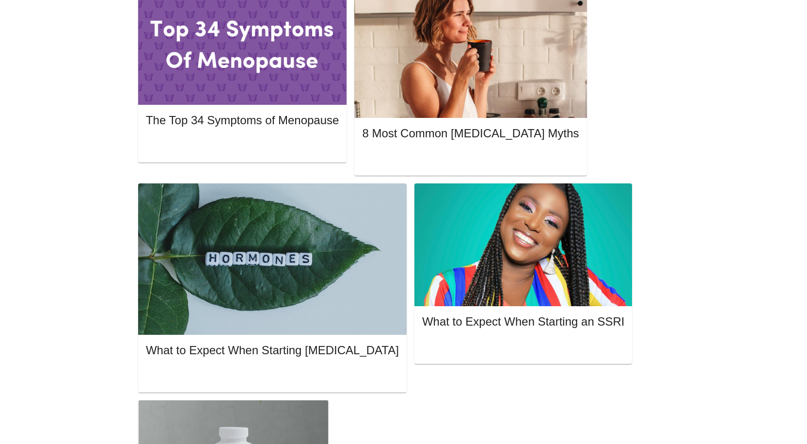
scroll to position [353, 0]
